Goal: Information Seeking & Learning: Learn about a topic

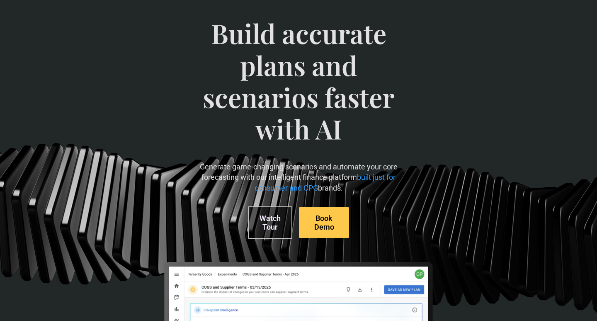
scroll to position [53, 0]
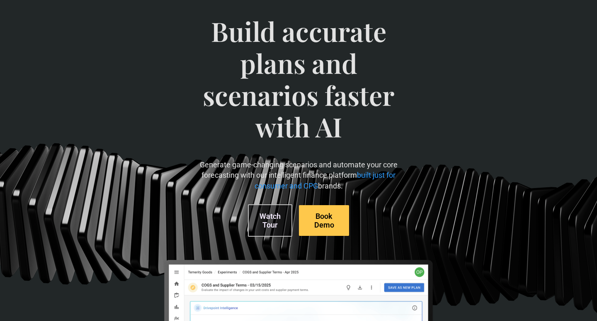
click at [276, 223] on link "Watch Tour" at bounding box center [270, 220] width 44 height 32
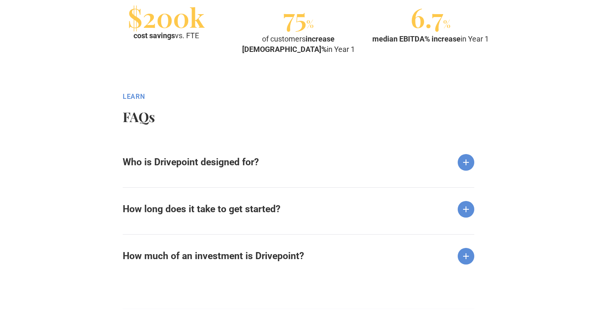
scroll to position [971, 0]
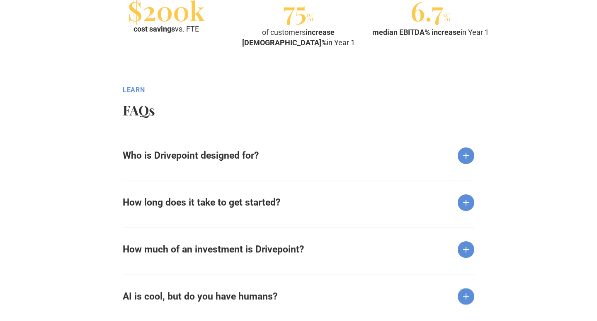
click at [465, 163] on div "Who is Drivepoint designed for? We are 100% focused on consumer and retail bran…" at bounding box center [299, 150] width 352 height 33
click at [463, 156] on img at bounding box center [466, 155] width 17 height 17
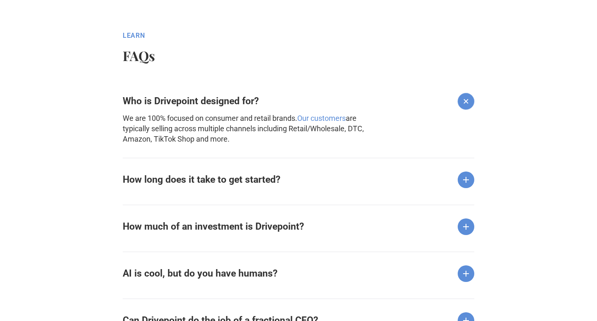
scroll to position [1045, 0]
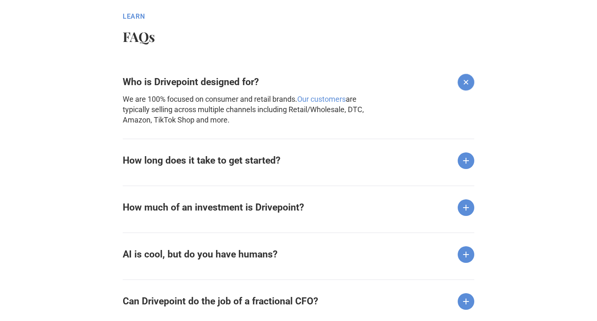
click at [470, 161] on img at bounding box center [466, 160] width 17 height 17
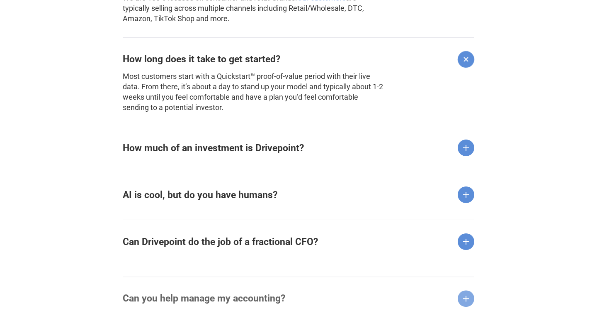
scroll to position [1147, 0]
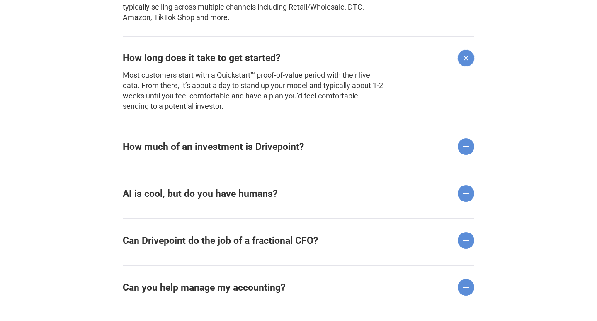
click at [470, 144] on img at bounding box center [466, 146] width 17 height 17
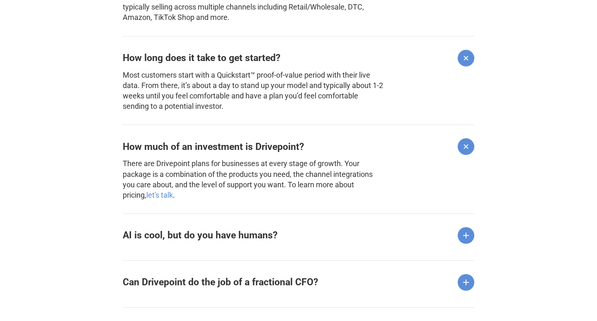
click at [431, 171] on div "How much of an investment is Drivepoint? There are Drivepoint plans for busines…" at bounding box center [299, 162] width 352 height 76
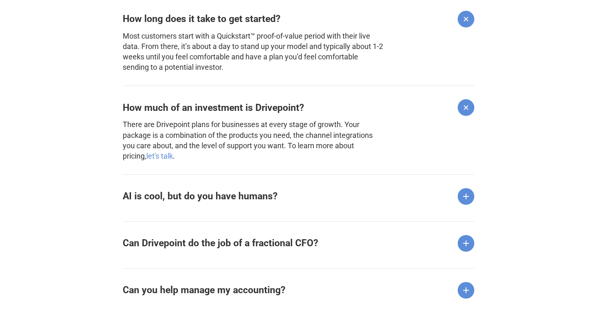
scroll to position [1187, 0]
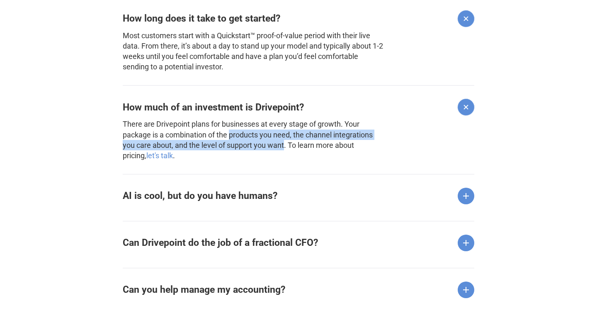
drag, startPoint x: 286, startPoint y: 143, endPoint x: 231, endPoint y: 134, distance: 55.5
click at [231, 134] on p "There are Drivepoint plans for businesses at every stage of growth. Your packag…" at bounding box center [254, 140] width 262 height 42
copy p "products you need, the channel integrations you care about, and the level of su…"
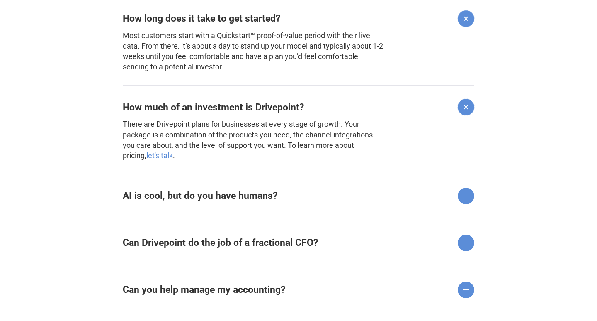
click at [404, 124] on div "How much of an investment is Drivepoint? There are Drivepoint plans for busines…" at bounding box center [299, 123] width 352 height 76
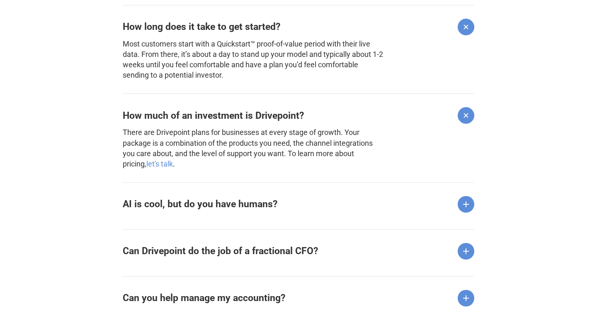
scroll to position [1180, 0]
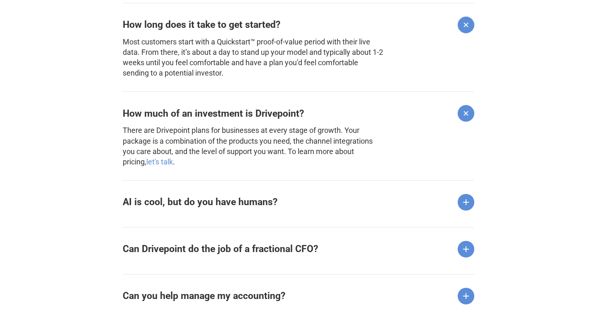
click at [462, 201] on img at bounding box center [466, 202] width 17 height 17
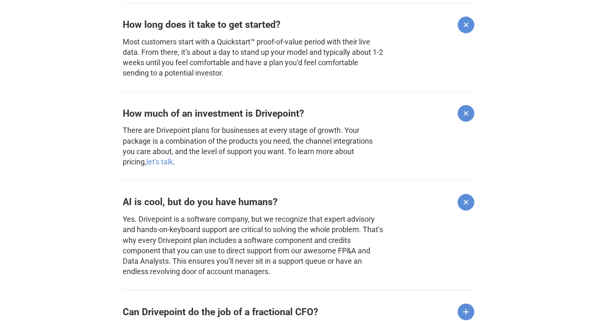
click at [462, 202] on img at bounding box center [467, 202] width 24 height 24
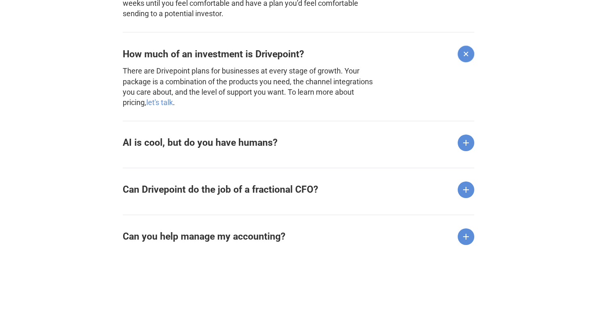
scroll to position [1243, 0]
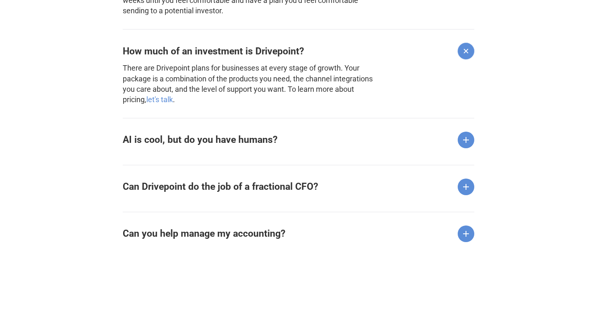
click at [462, 180] on img at bounding box center [466, 186] width 17 height 17
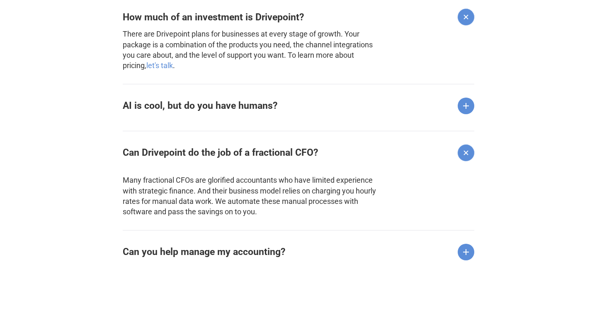
scroll to position [1299, 0]
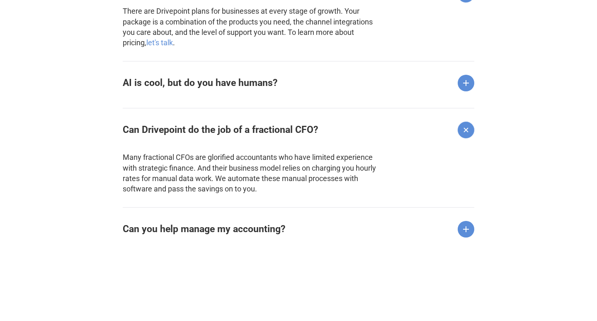
click at [463, 230] on img at bounding box center [466, 229] width 17 height 17
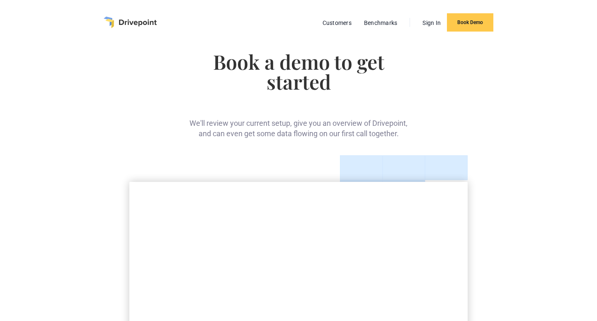
scroll to position [0, 0]
click at [506, 168] on div "Book a demo to get started We'll review your current setup, give you an overvie…" at bounding box center [298, 317] width 597 height 544
click at [133, 22] on img "home" at bounding box center [130, 23] width 53 height 12
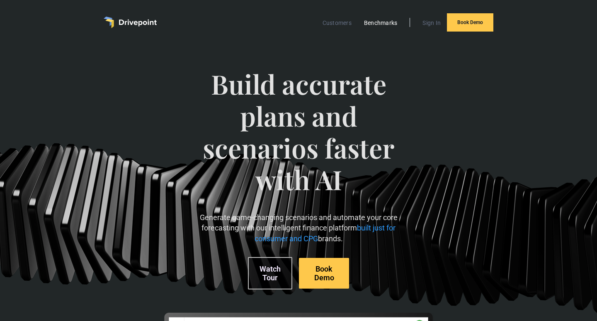
click at [388, 22] on link "Benchmarks" at bounding box center [381, 22] width 42 height 11
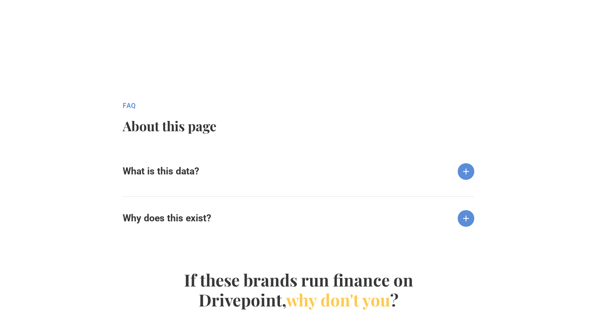
scroll to position [805, 0]
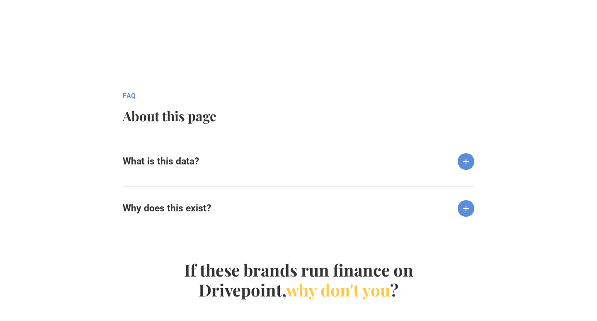
click at [463, 160] on img at bounding box center [466, 161] width 17 height 17
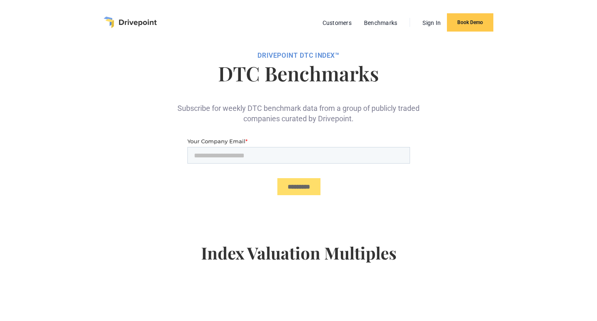
scroll to position [0, 0]
click at [336, 21] on link "Customers" at bounding box center [337, 22] width 37 height 11
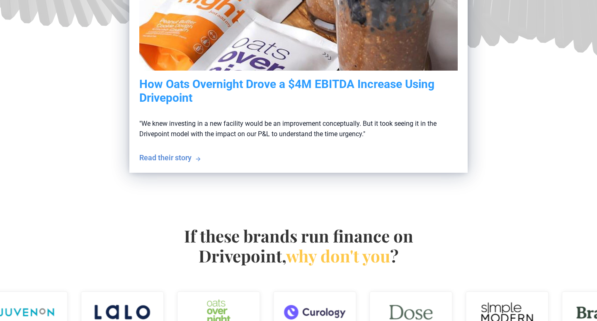
scroll to position [331, 0]
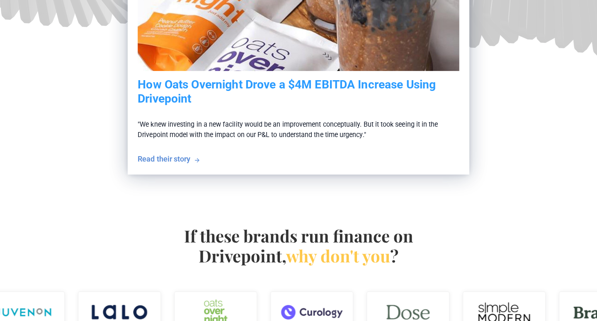
click at [187, 157] on div "Read their story" at bounding box center [164, 159] width 53 height 10
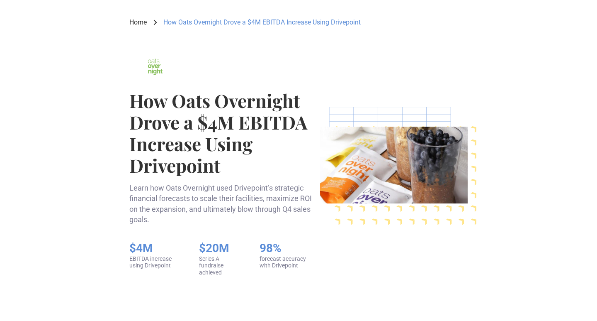
scroll to position [35, 0]
